Goal: Task Accomplishment & Management: Manage account settings

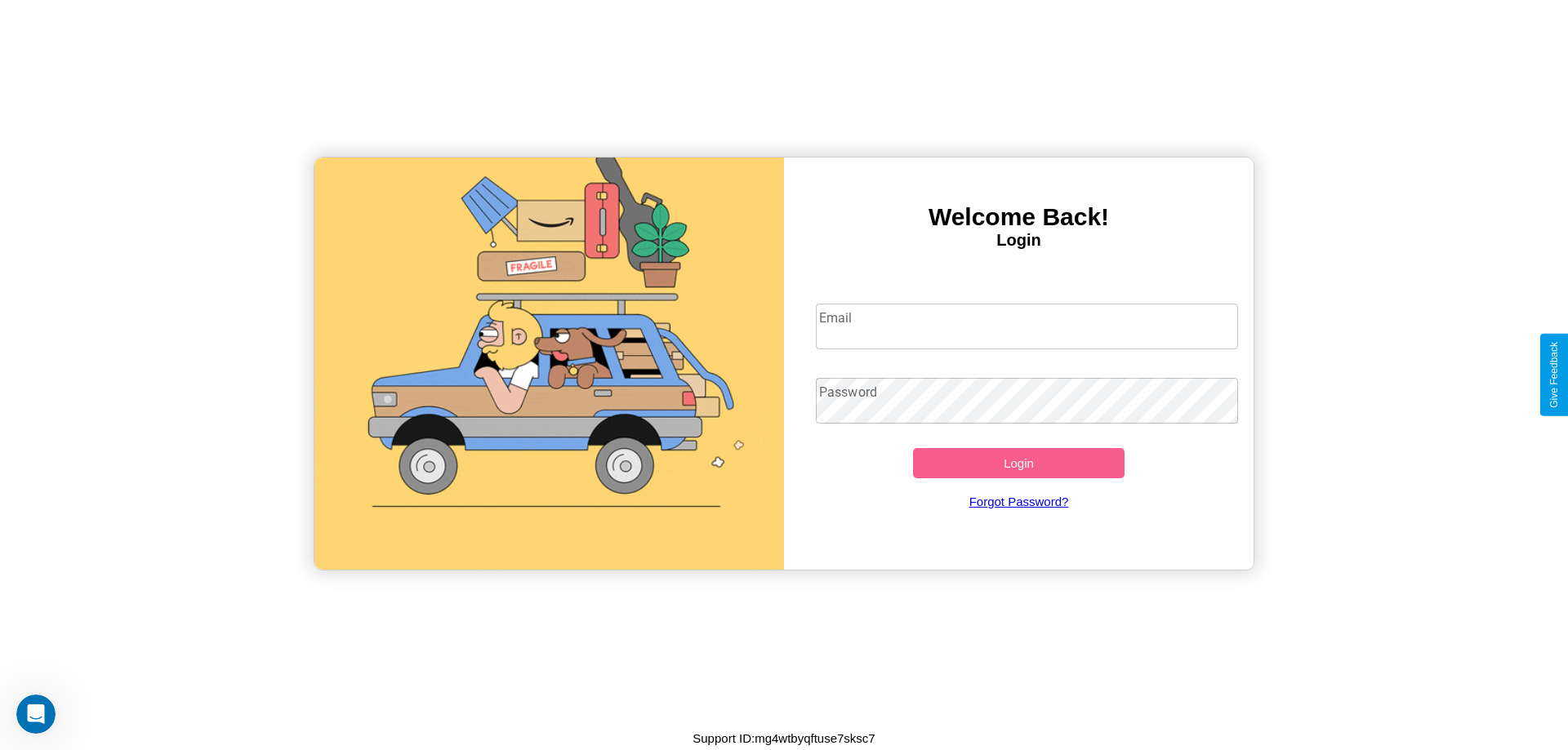
click at [1027, 326] on input "Email" at bounding box center [1027, 326] width 423 height 46
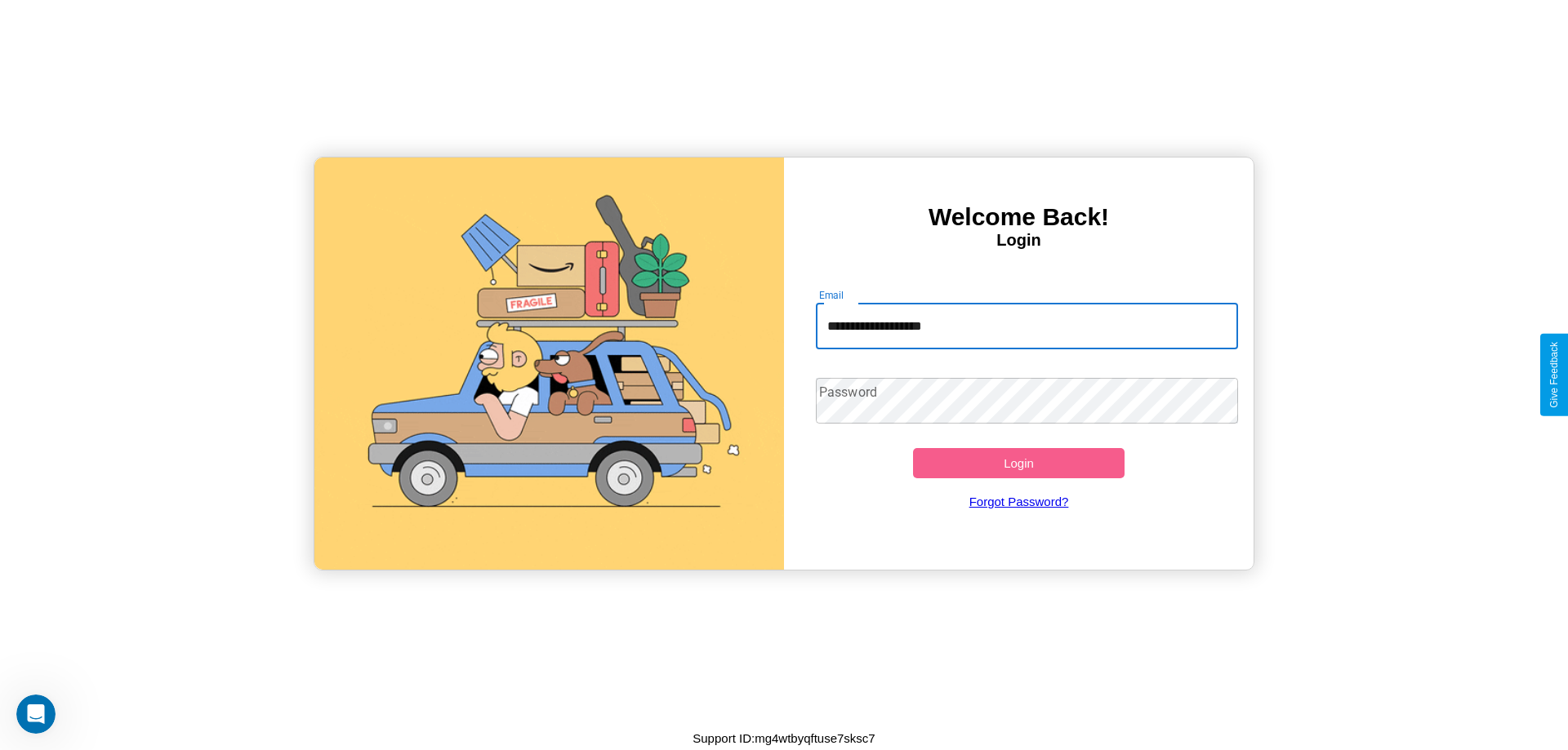
type input "**********"
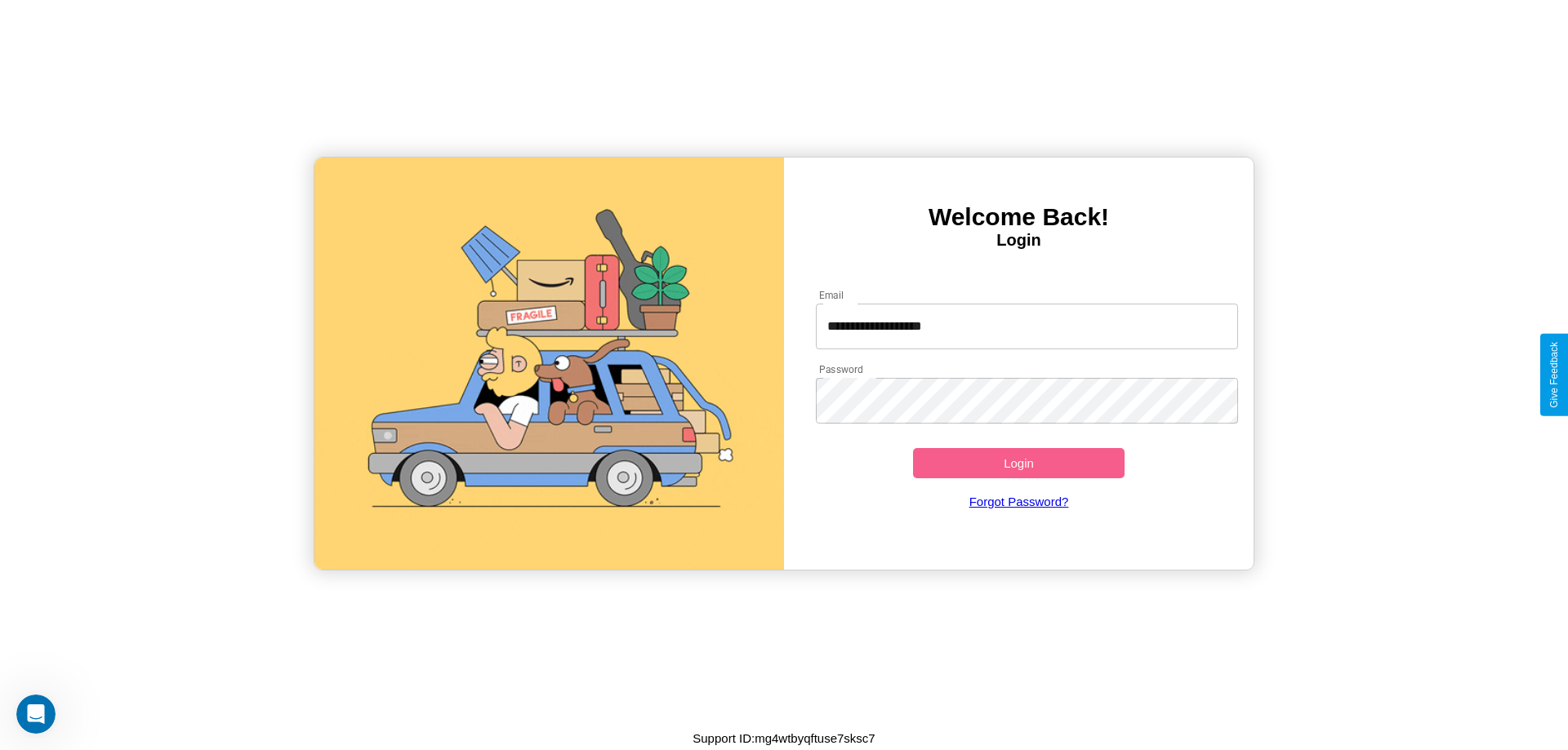
click at [1018, 463] on button "Login" at bounding box center [1018, 463] width 211 height 30
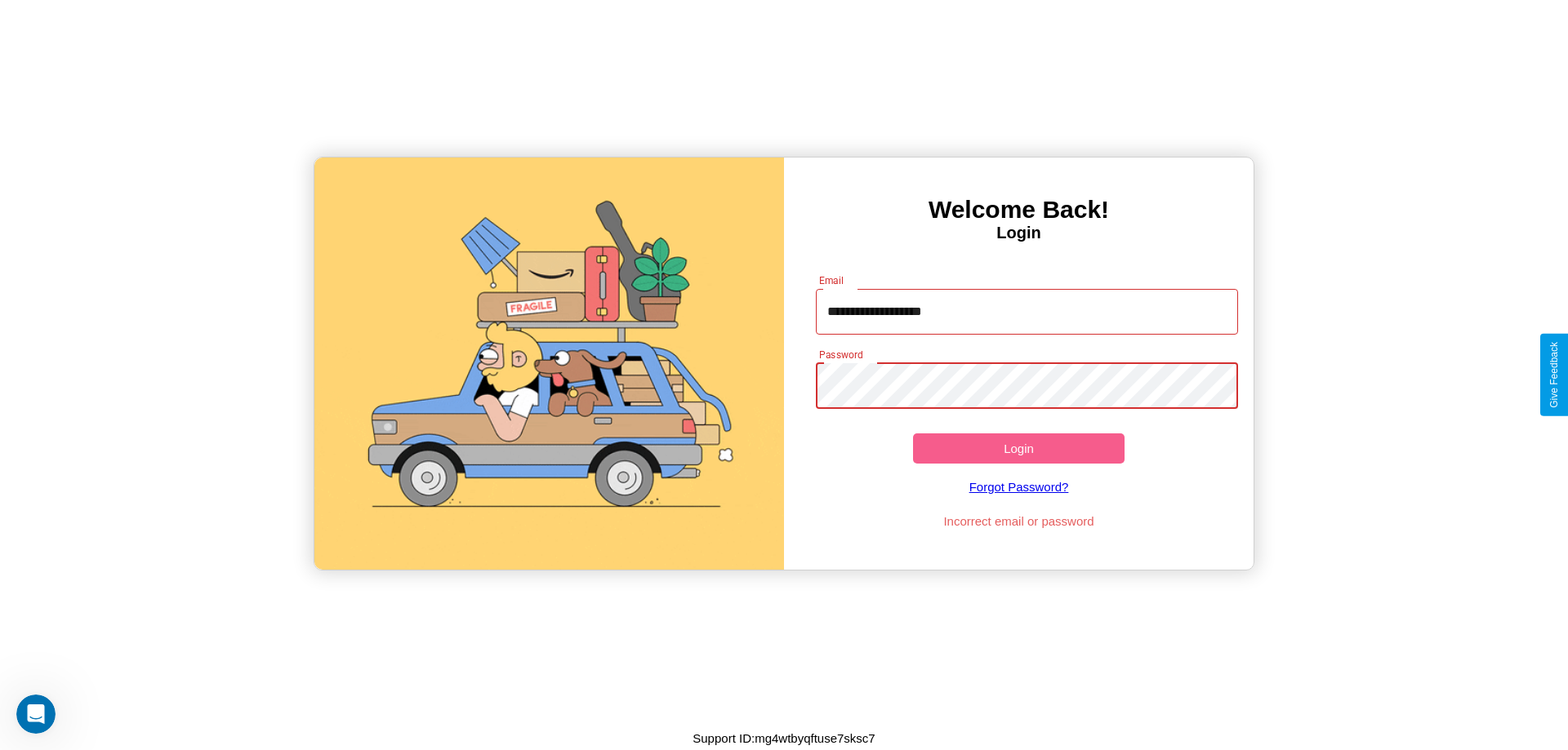
click at [1018, 448] on button "Login" at bounding box center [1018, 448] width 211 height 30
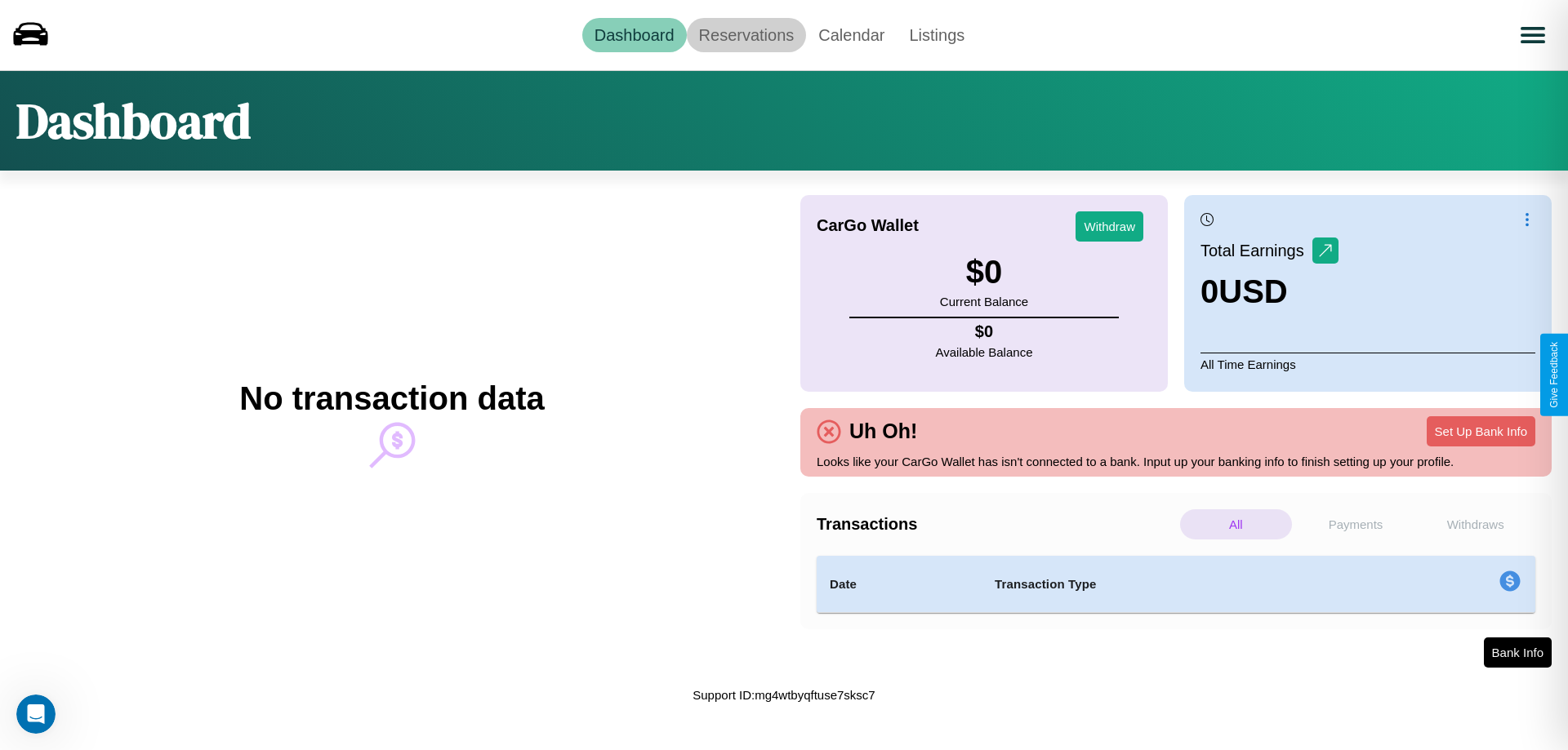
click at [745, 34] on link "Reservations" at bounding box center [746, 35] width 120 height 34
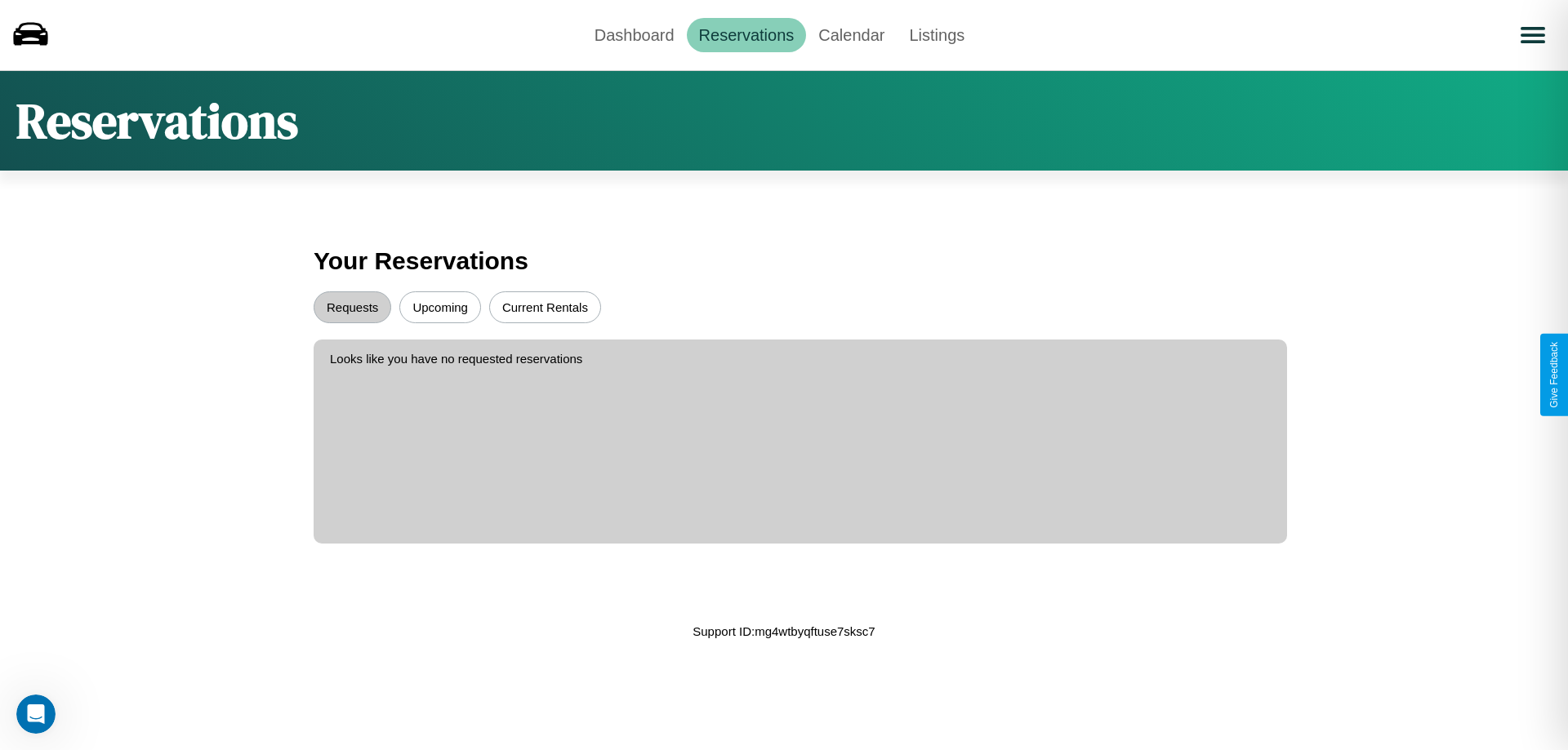
click at [440, 307] on button "Upcoming" at bounding box center [440, 307] width 82 height 31
click at [545, 307] on button "Current Rentals" at bounding box center [545, 307] width 112 height 31
click at [352, 307] on button "Requests" at bounding box center [352, 307] width 78 height 31
click at [851, 34] on link "Calendar" at bounding box center [851, 35] width 90 height 34
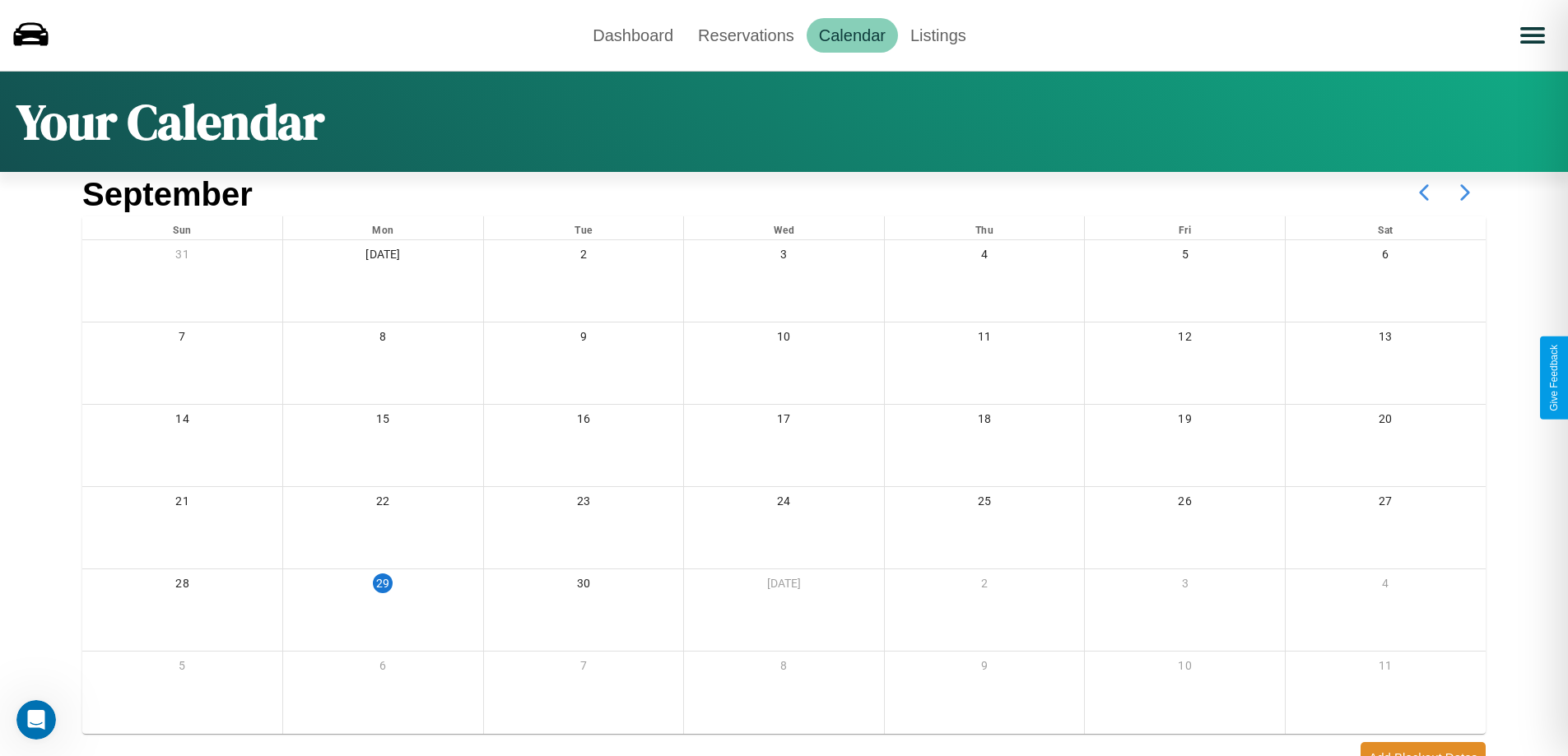
click at [1464, 193] on icon at bounding box center [1464, 192] width 41 height 41
